Goal: Task Accomplishment & Management: Manage account settings

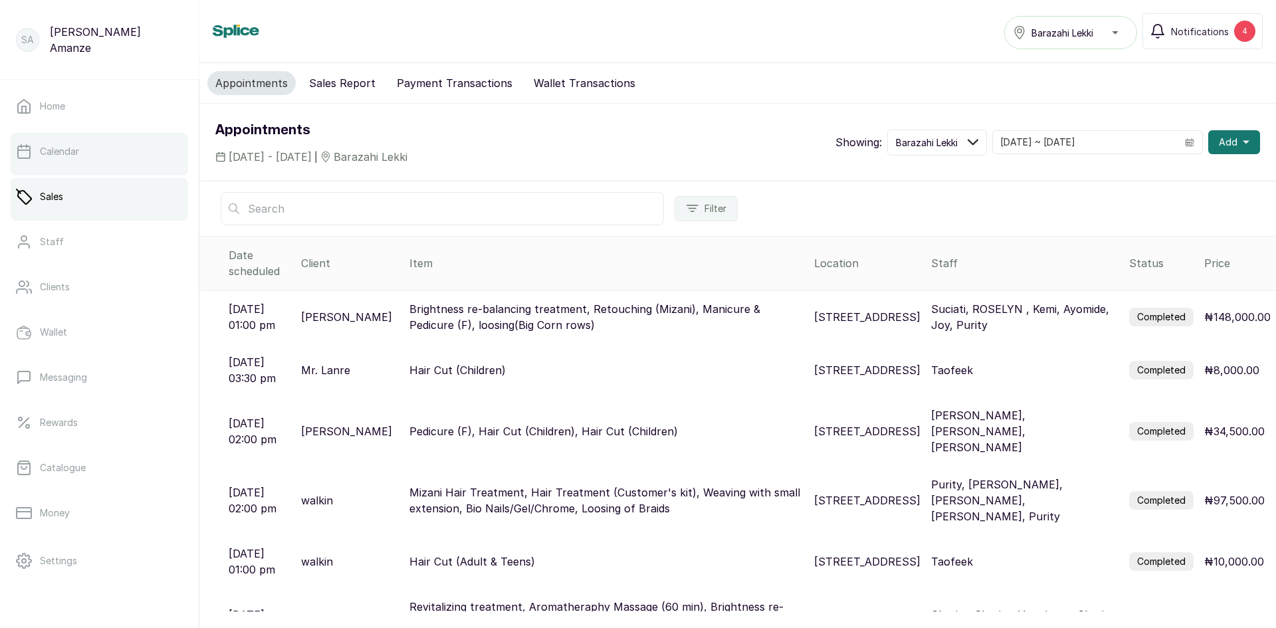
click at [118, 163] on link "Calendar" at bounding box center [99, 151] width 177 height 37
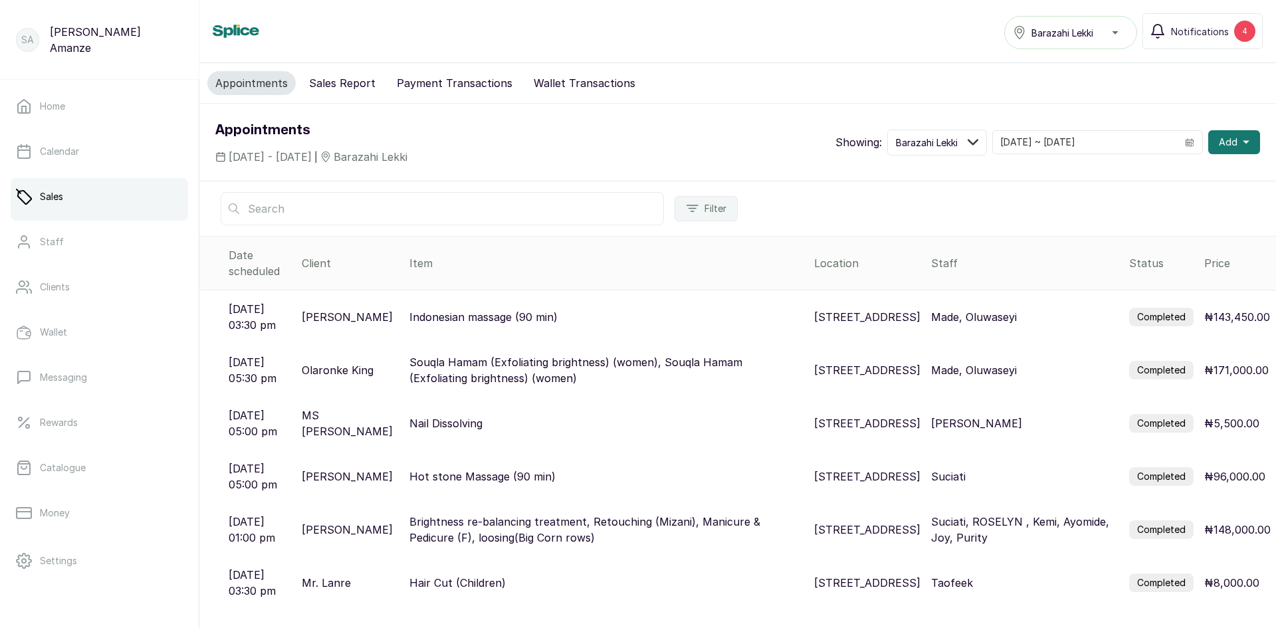
click at [332, 82] on button "Sales Report" at bounding box center [342, 83] width 82 height 24
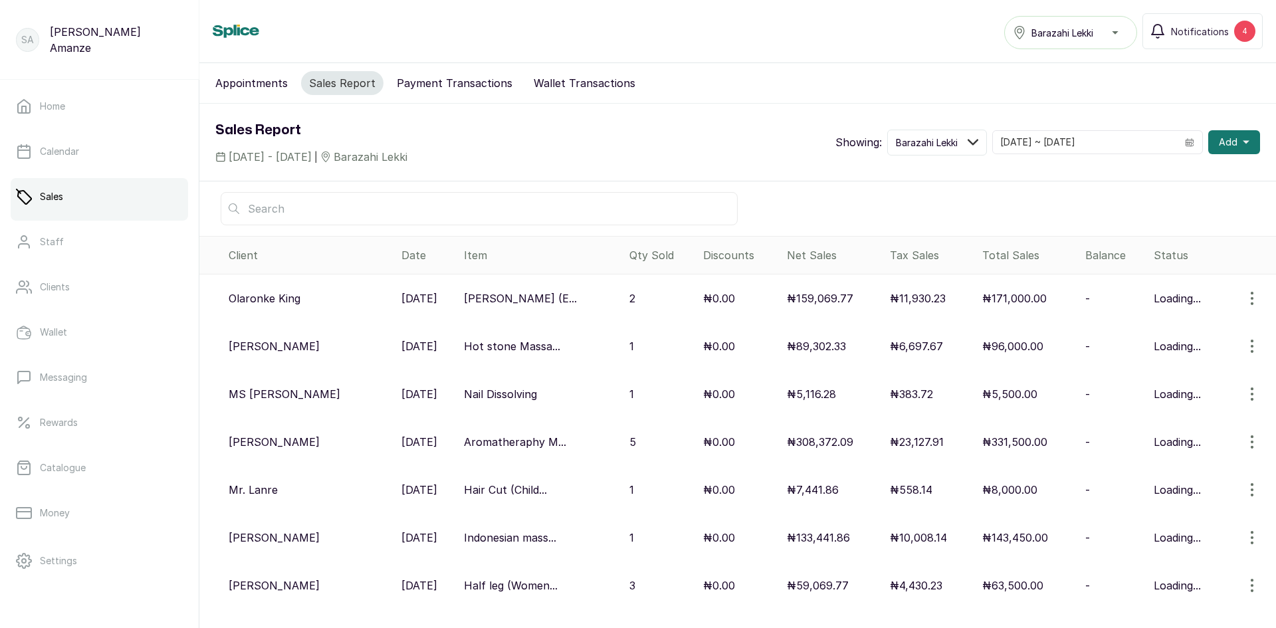
click at [259, 84] on button "Appointments" at bounding box center [251, 83] width 88 height 24
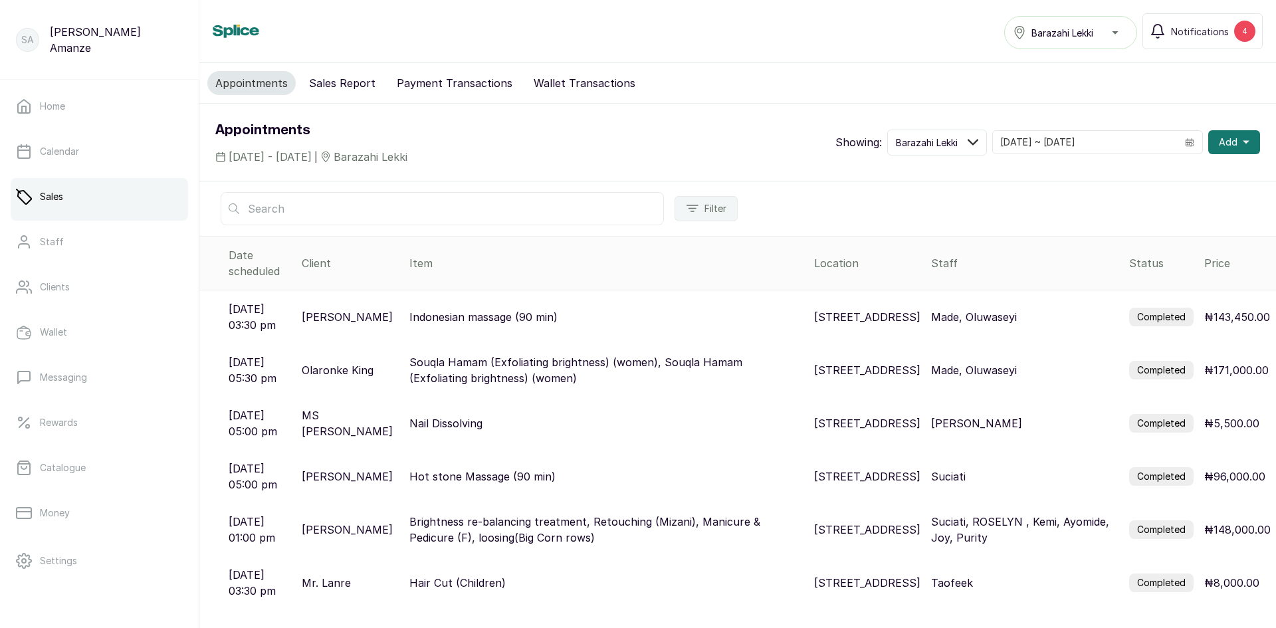
click at [995, 309] on p "Made, Oluwaseyi" at bounding box center [974, 317] width 86 height 16
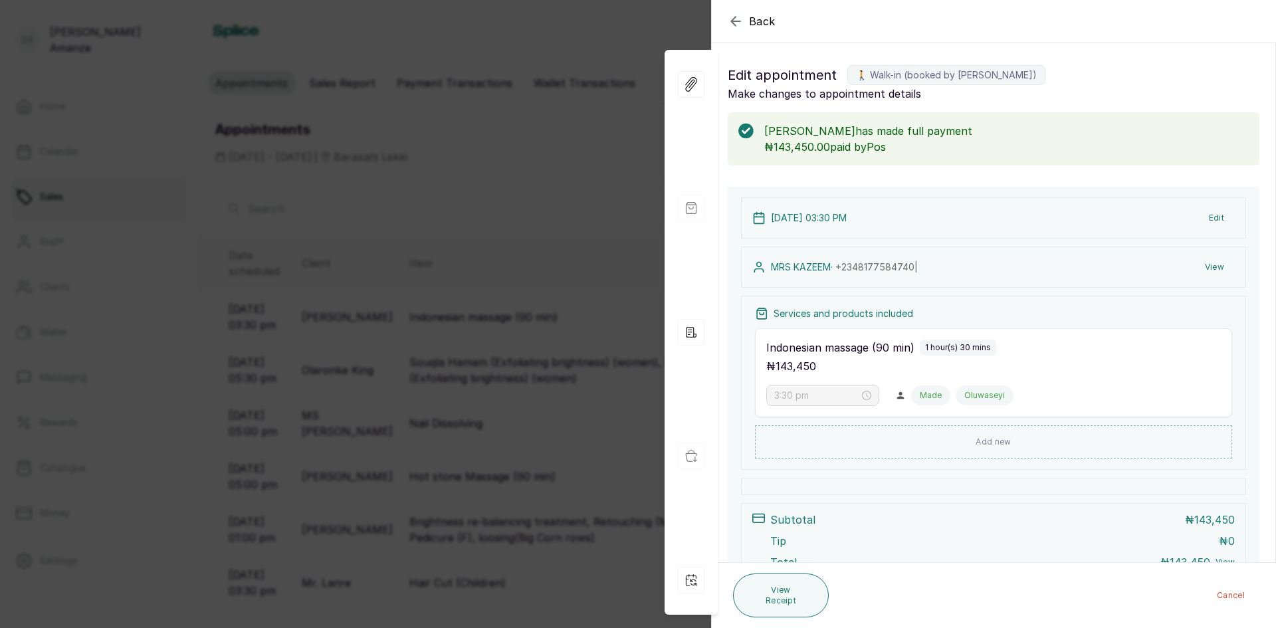
click at [606, 353] on div "Back Appointment Details Edit appointment 🚶 Walk-in (booked by Blessing Peter) …" at bounding box center [638, 314] width 1276 height 628
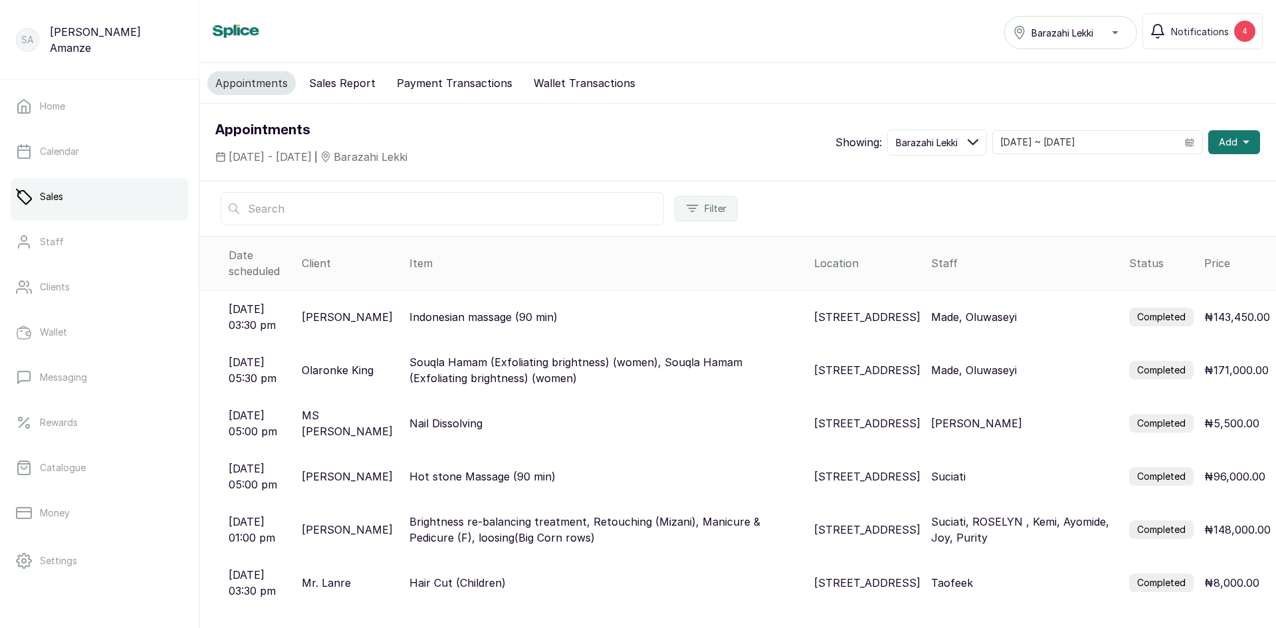
drag, startPoint x: 967, startPoint y: 316, endPoint x: 1033, endPoint y: 286, distance: 72.3
click at [926, 316] on td "[STREET_ADDRESS]" at bounding box center [867, 317] width 117 height 54
drag, startPoint x: 917, startPoint y: 417, endPoint x: 920, endPoint y: 395, distance: 22.2
click at [918, 417] on td "[STREET_ADDRESS]" at bounding box center [867, 423] width 117 height 53
click at [68, 506] on link "Money" at bounding box center [99, 512] width 177 height 37
